Goal: Check status: Check status

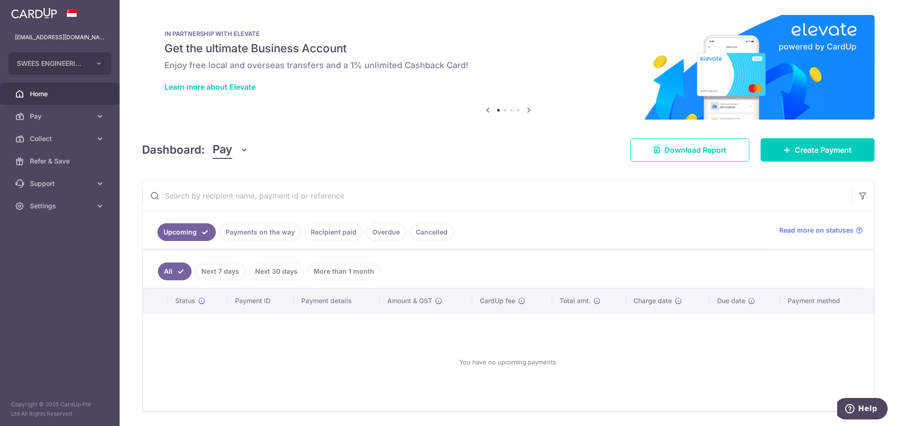
click at [336, 237] on link "Recipient paid" at bounding box center [333, 232] width 58 height 18
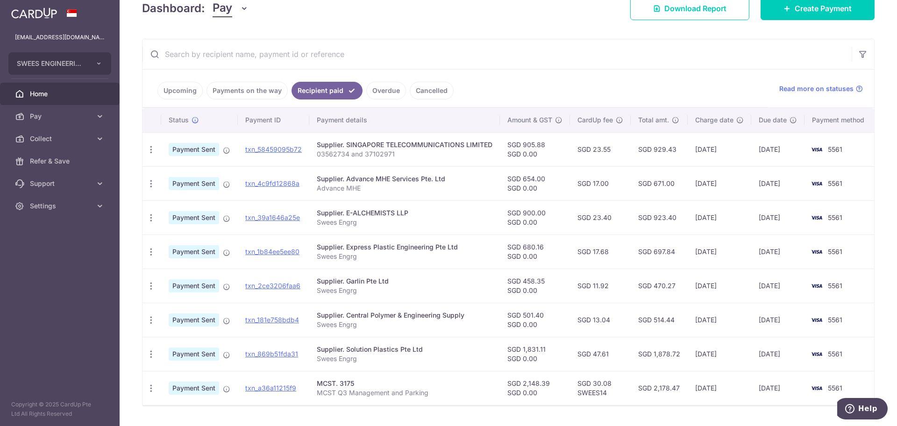
scroll to position [166, 0]
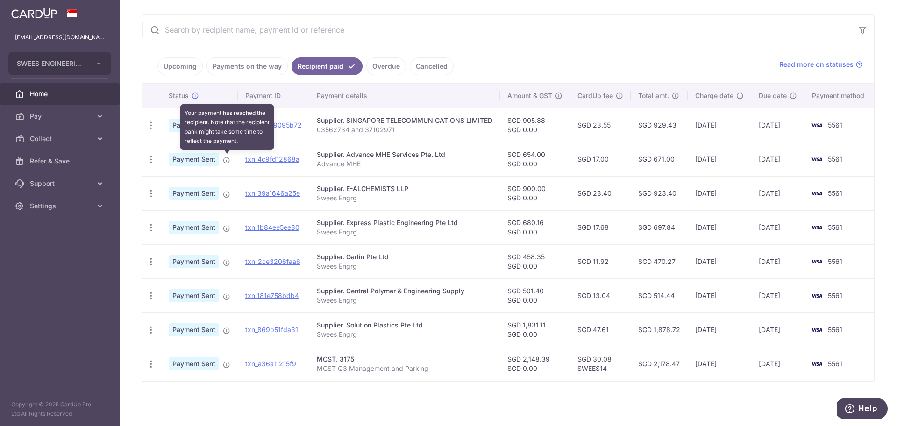
click at [226, 158] on icon at bounding box center [226, 159] width 7 height 7
